Goal: Communication & Community: Answer question/provide support

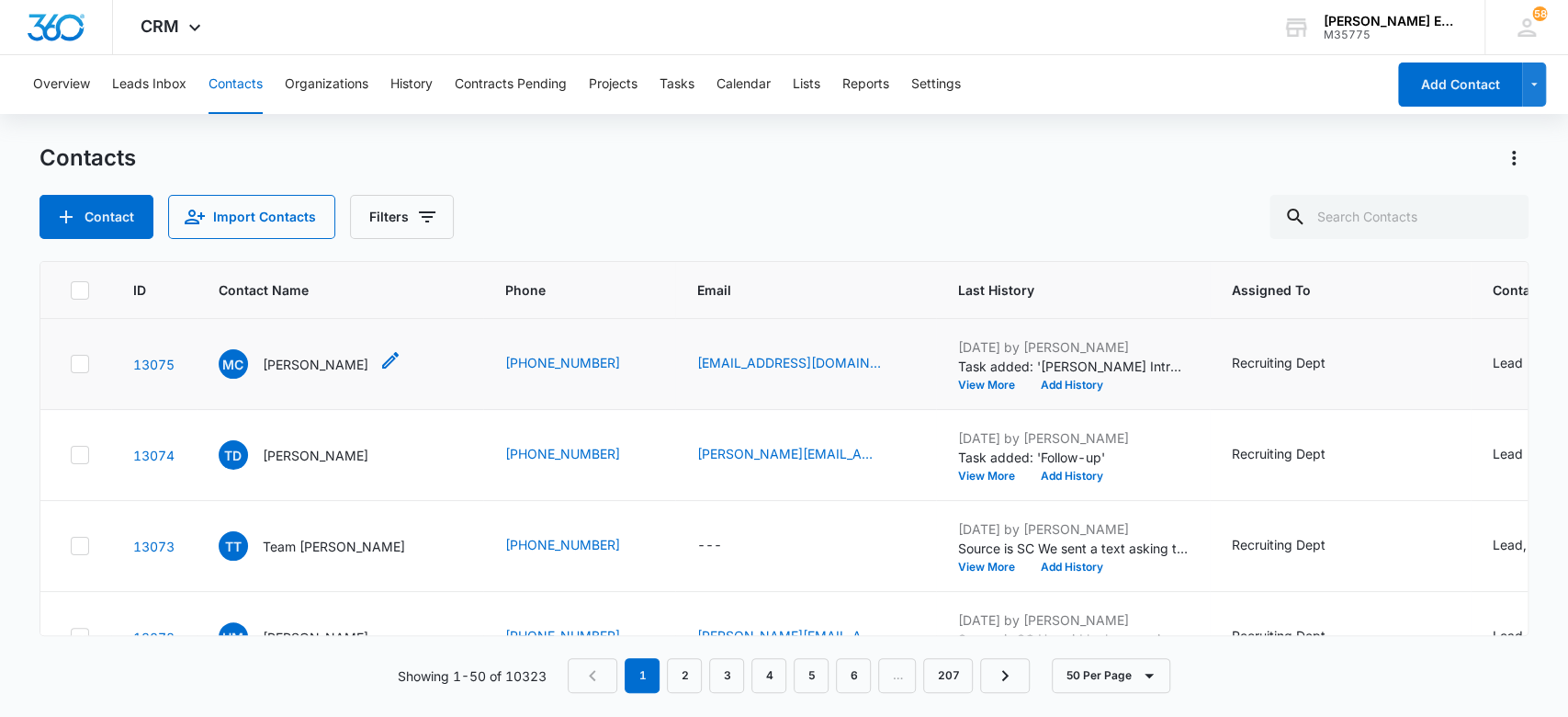
click at [318, 363] on p "[PERSON_NAME]" at bounding box center [316, 365] width 106 height 20
click at [319, 363] on p "[PERSON_NAME]" at bounding box center [316, 365] width 106 height 20
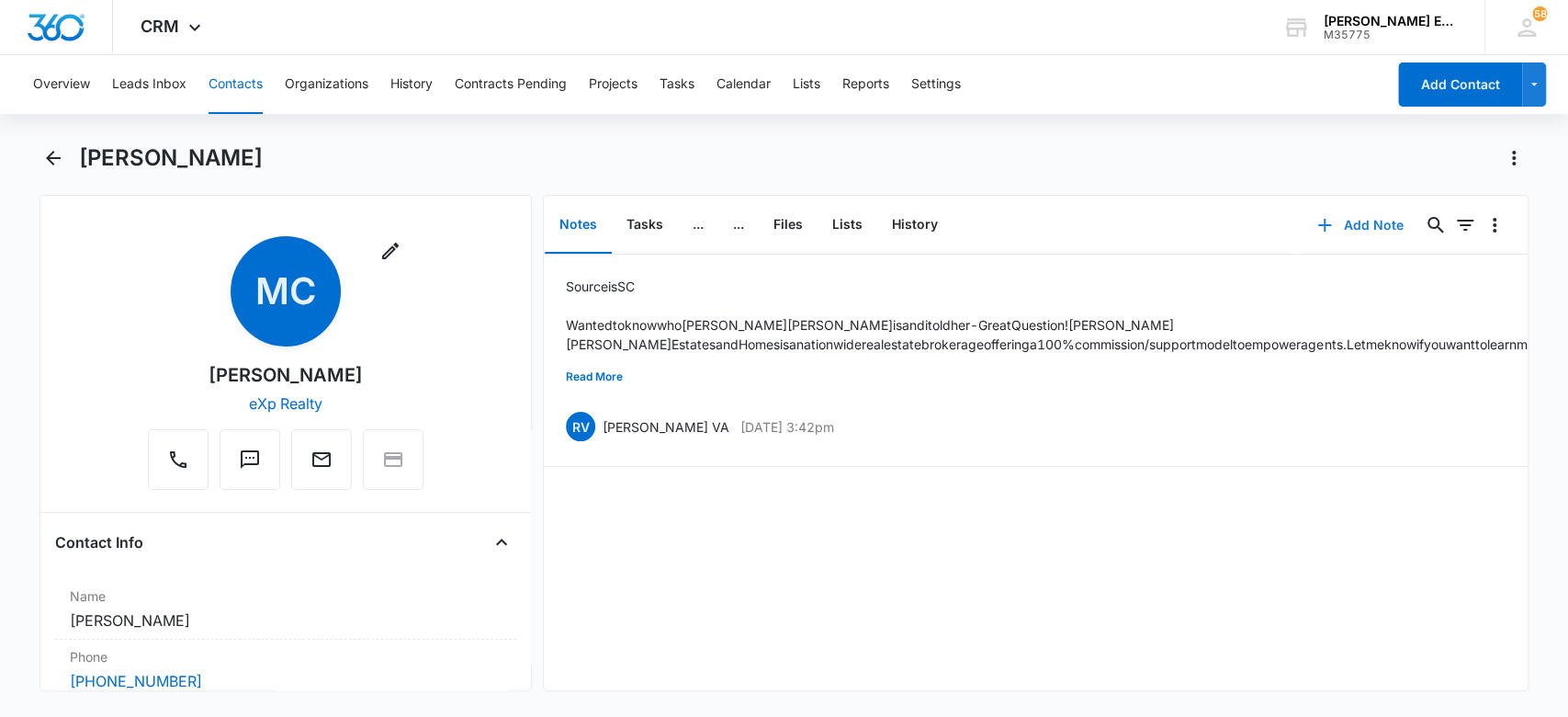
click at [1362, 224] on button "Add Note" at bounding box center [1360, 225] width 123 height 44
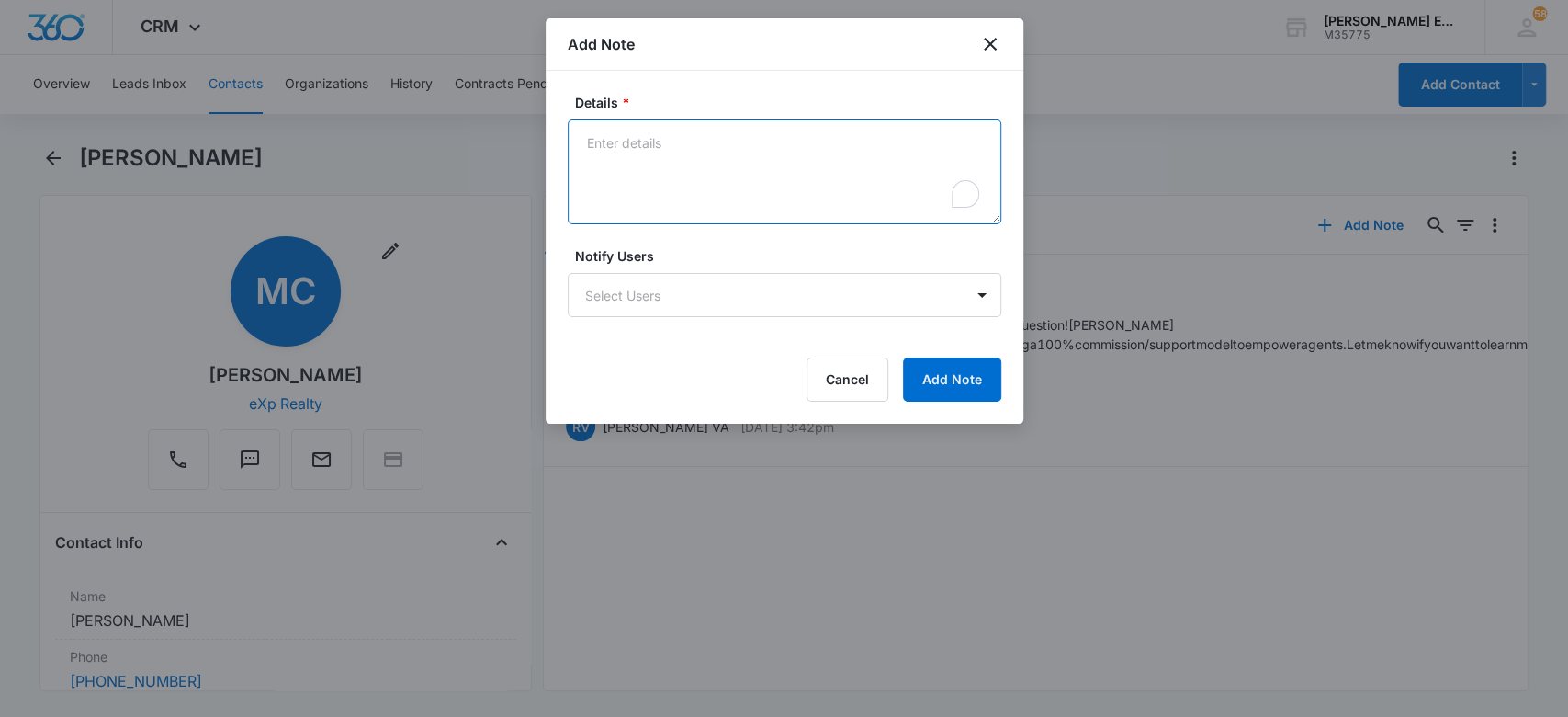
paste textarea "spoke with she is currently with EXP on an 8020 but she earns her $16,000 cap b…"
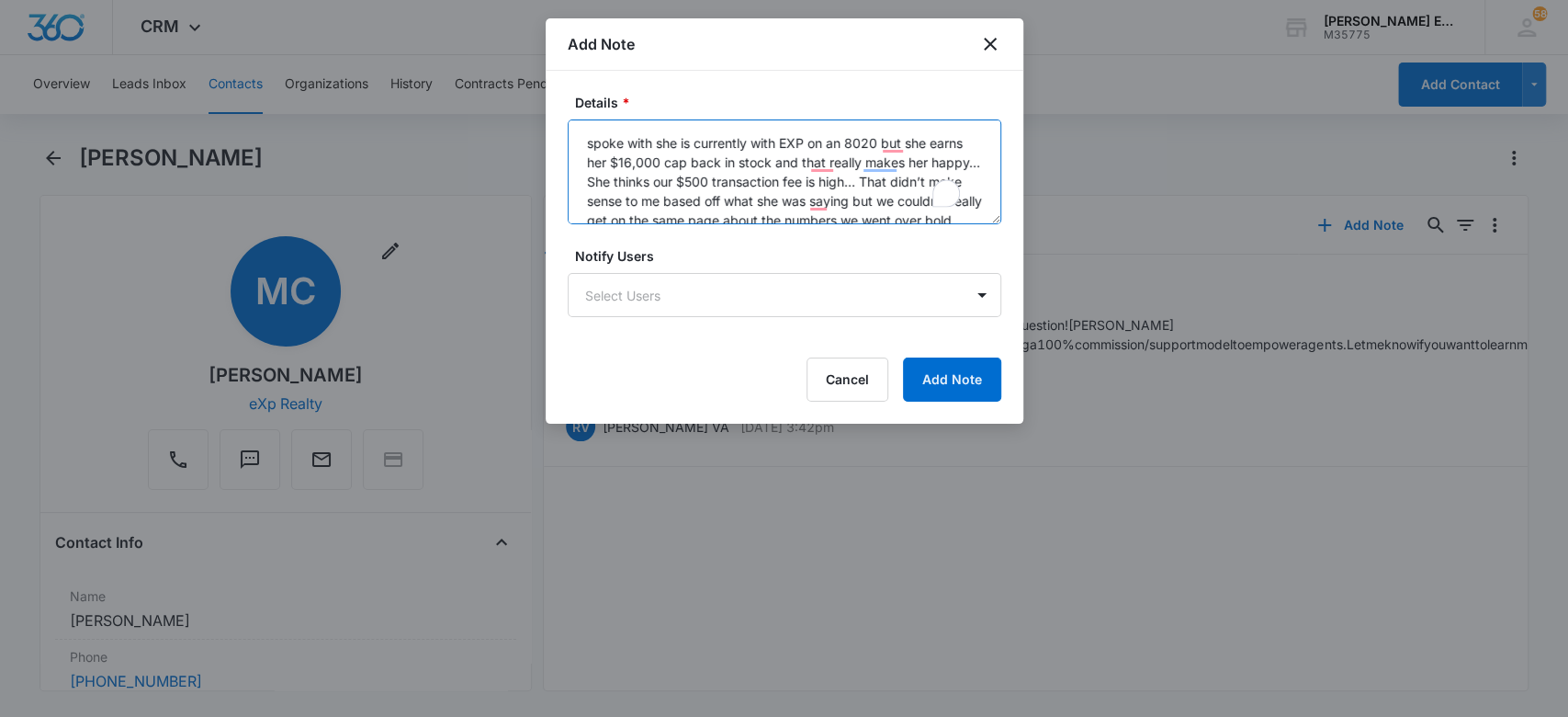
click at [589, 138] on textarea "spoke with she is currently with EXP on an 8020 but she earns her $16,000 cap b…" at bounding box center [784, 172] width 433 height 105
click at [587, 130] on textarea "spoke with she is currently with EXP on an 8020 but she earns her $16,000 cap b…" at bounding box center [784, 172] width 433 height 105
type textarea "AA- spoke with she is currently with EXP on an 8020 but she earns her $16,000 c…"
click at [858, 305] on body "CRM Apps Websites CRM Email Social Brand [PERSON_NAME] Estates and Homes M35775…" at bounding box center [784, 358] width 1568 height 717
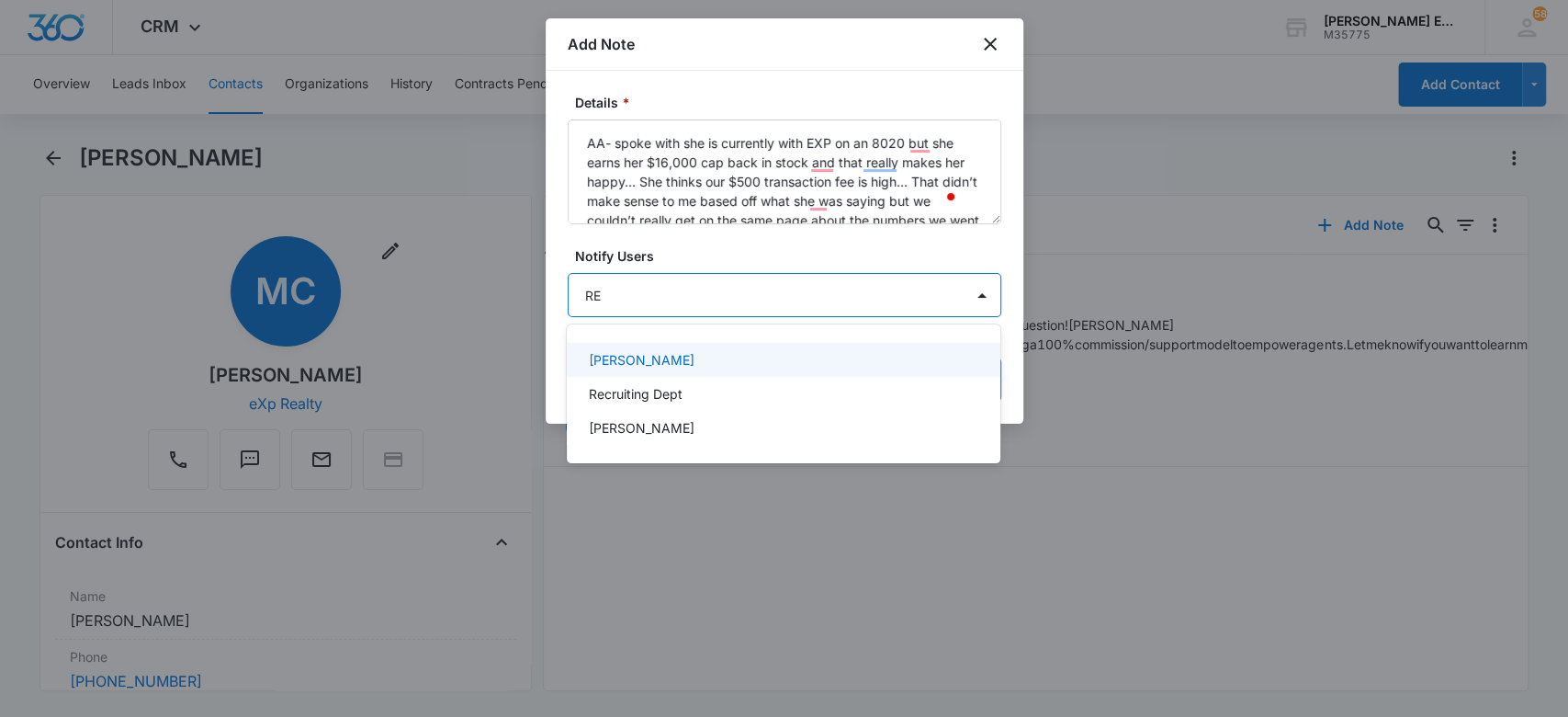
type input "REC"
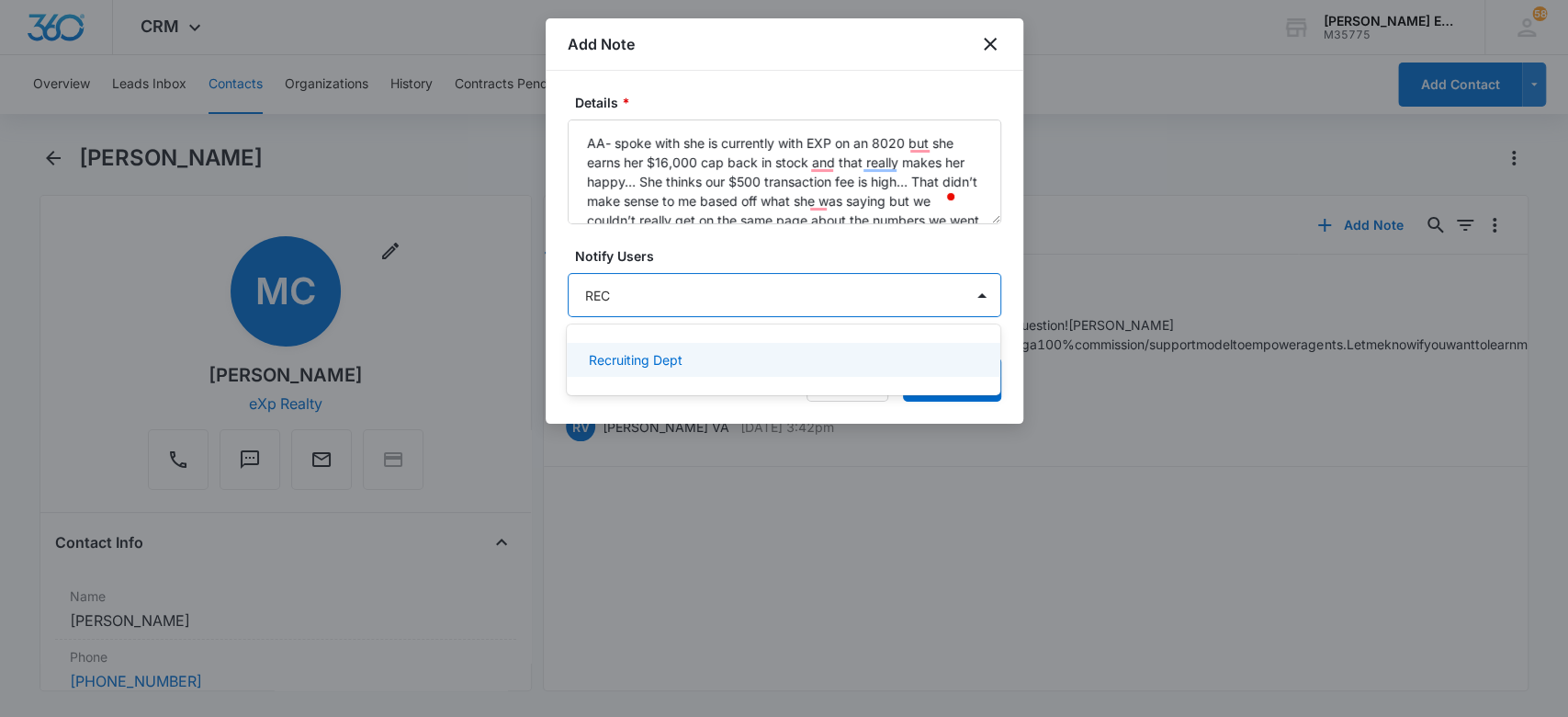
click at [900, 361] on div "Recruiting Dept" at bounding box center [781, 360] width 385 height 20
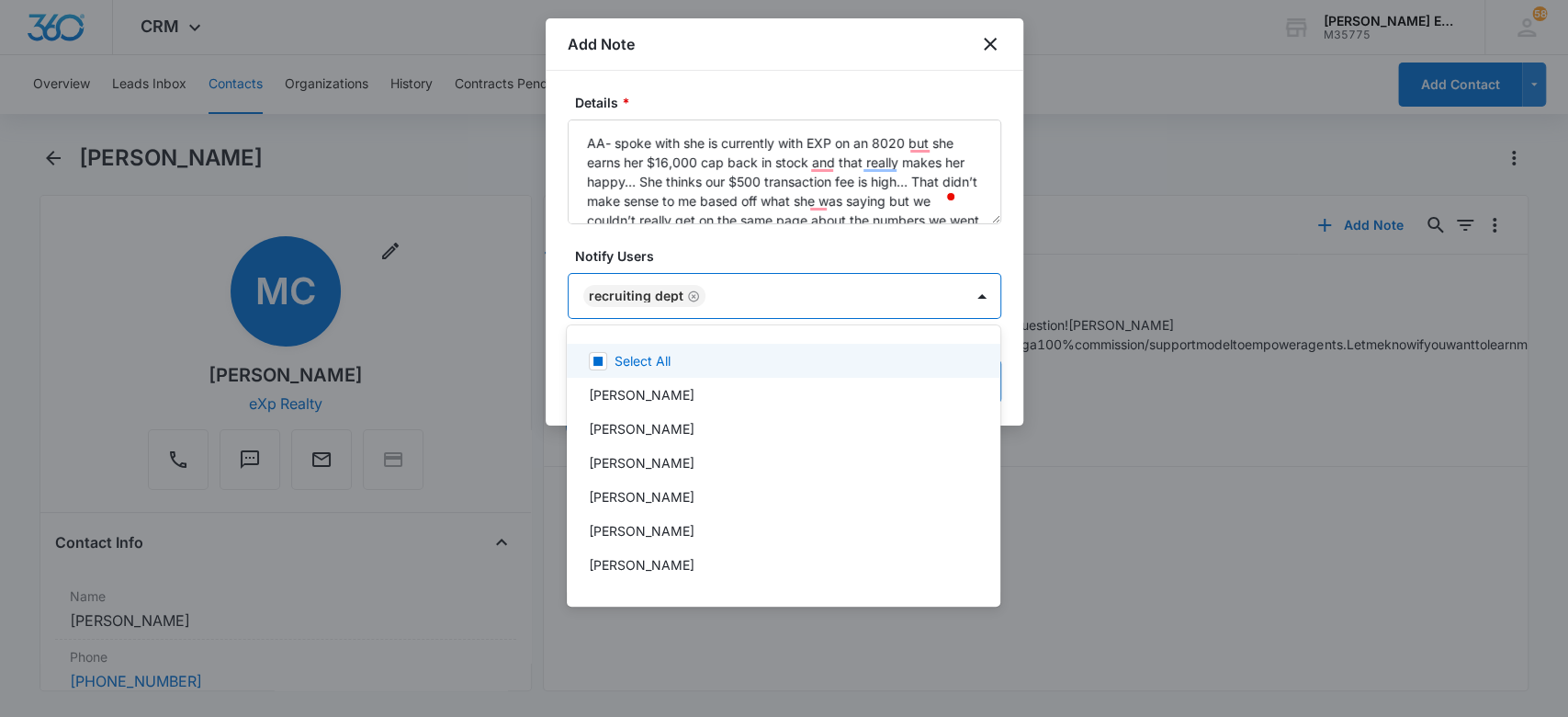
click at [757, 242] on div at bounding box center [784, 358] width 1568 height 717
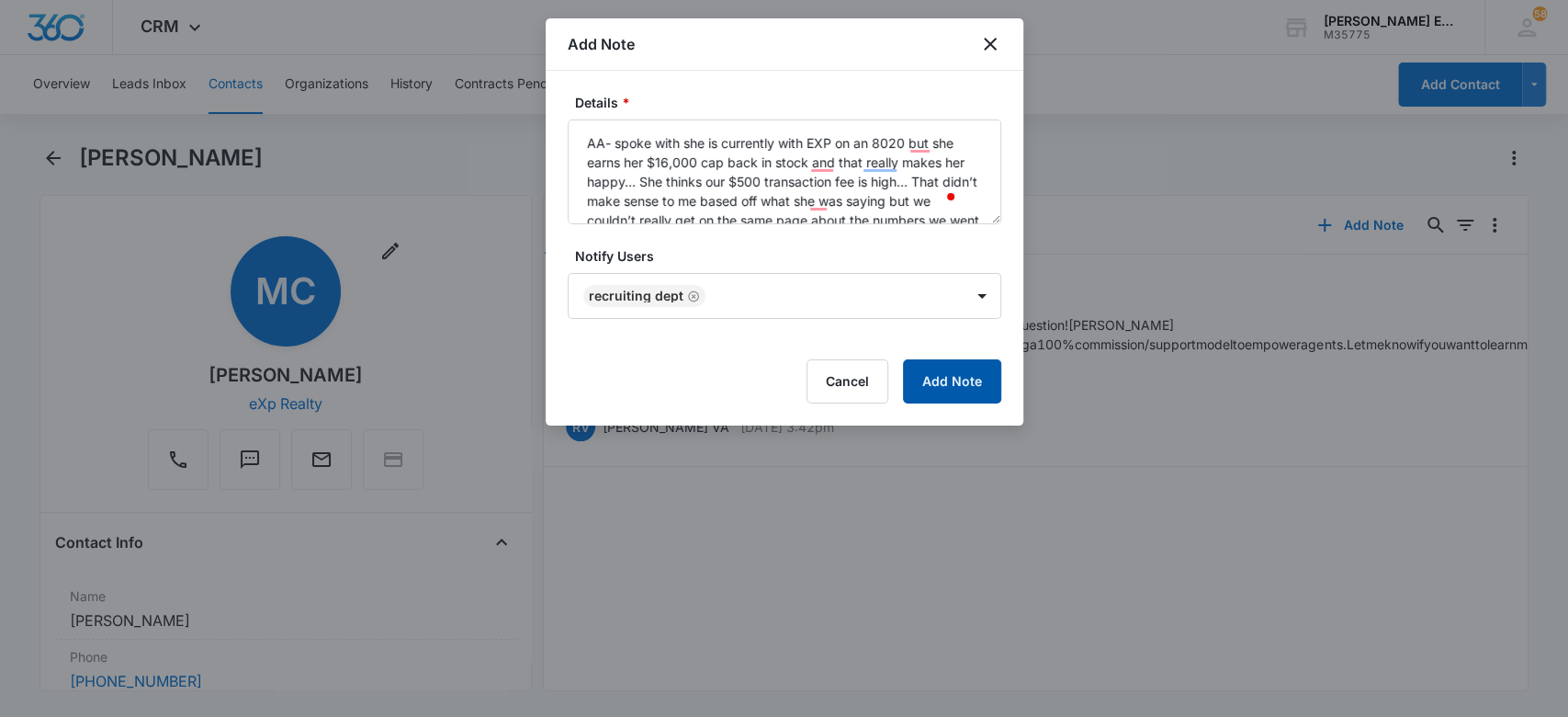
click at [964, 373] on button "Add Note" at bounding box center [952, 381] width 98 height 44
